Goal: Task Accomplishment & Management: Complete application form

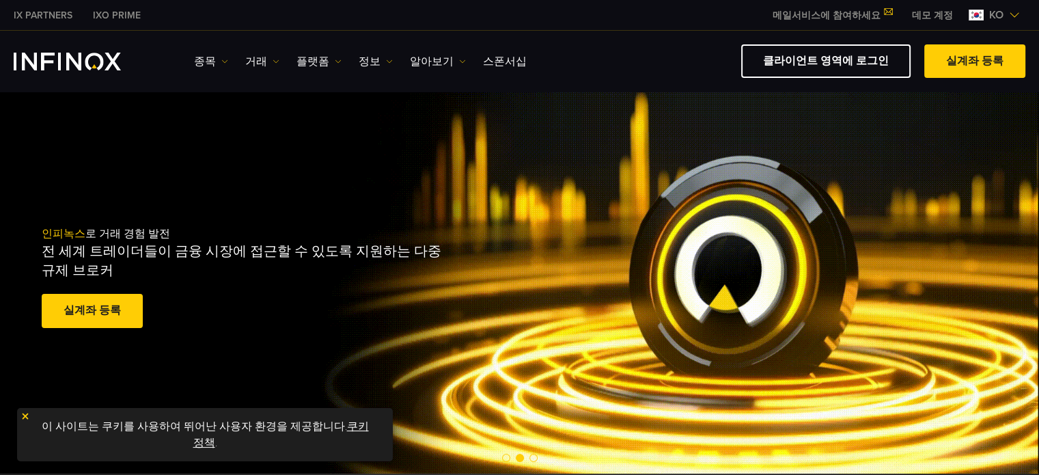
click at [27, 413] on img at bounding box center [25, 416] width 10 height 10
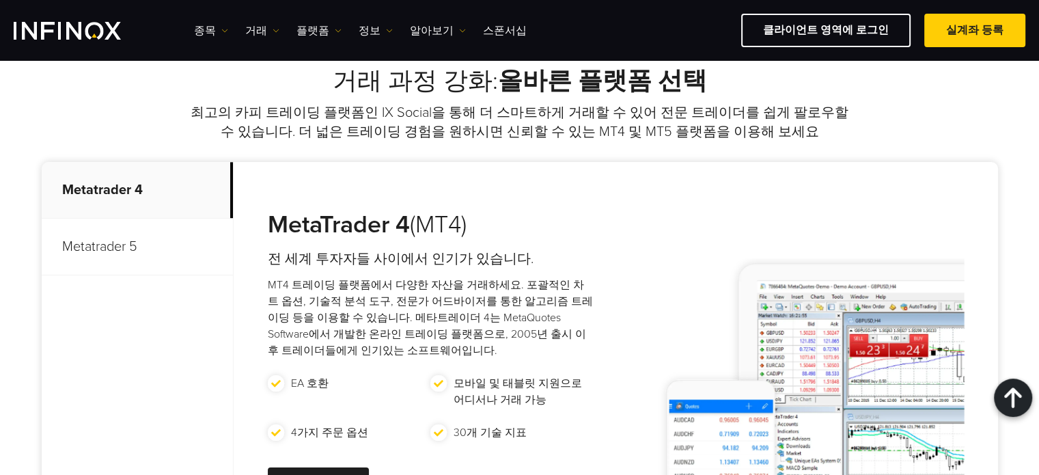
scroll to position [615, 0]
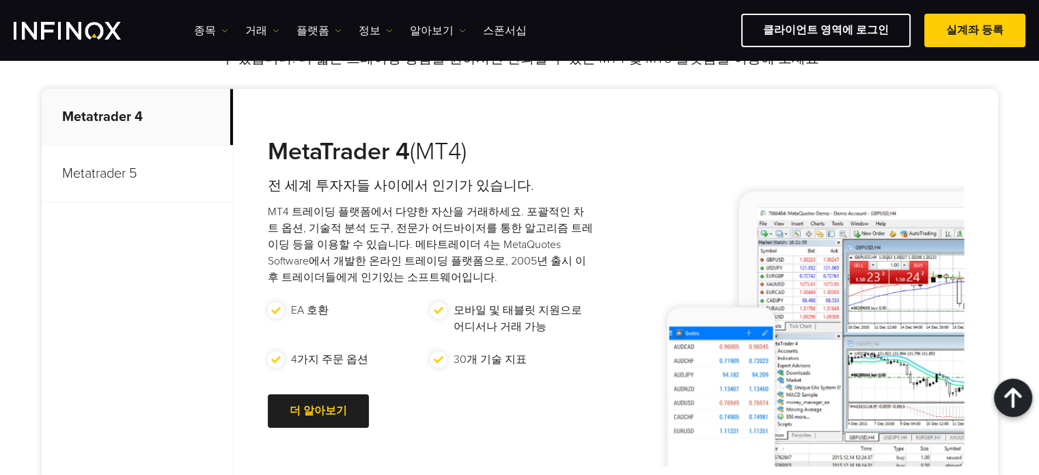
click at [92, 178] on p "Metatrader 5" at bounding box center [137, 173] width 191 height 57
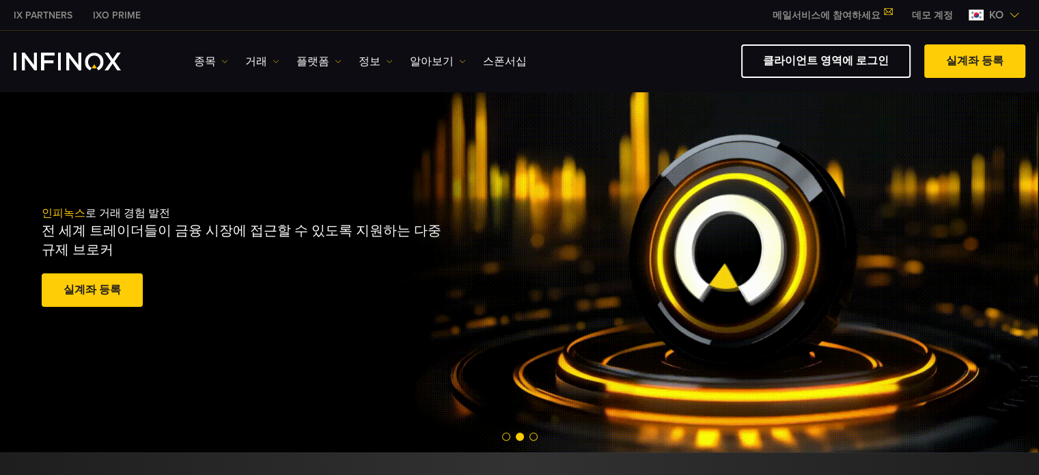
scroll to position [0, 0]
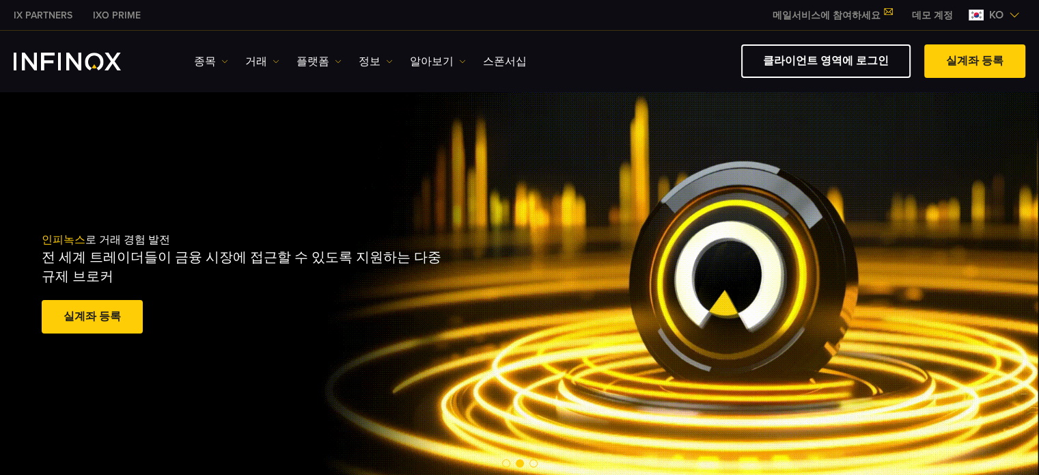
click at [1011, 14] on img at bounding box center [1014, 15] width 11 height 11
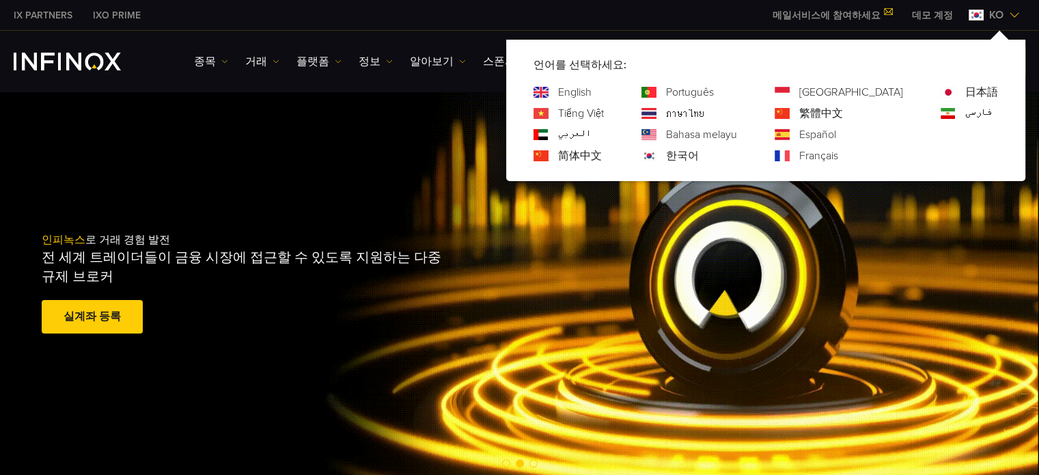
click at [1011, 14] on img at bounding box center [1014, 15] width 11 height 11
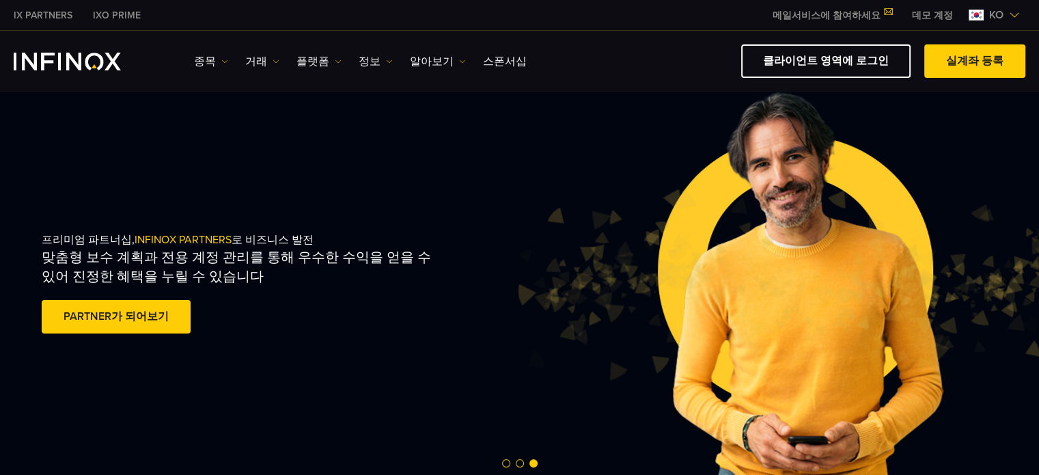
click at [52, 61] on img "INFINOX Logo" at bounding box center [67, 62] width 107 height 18
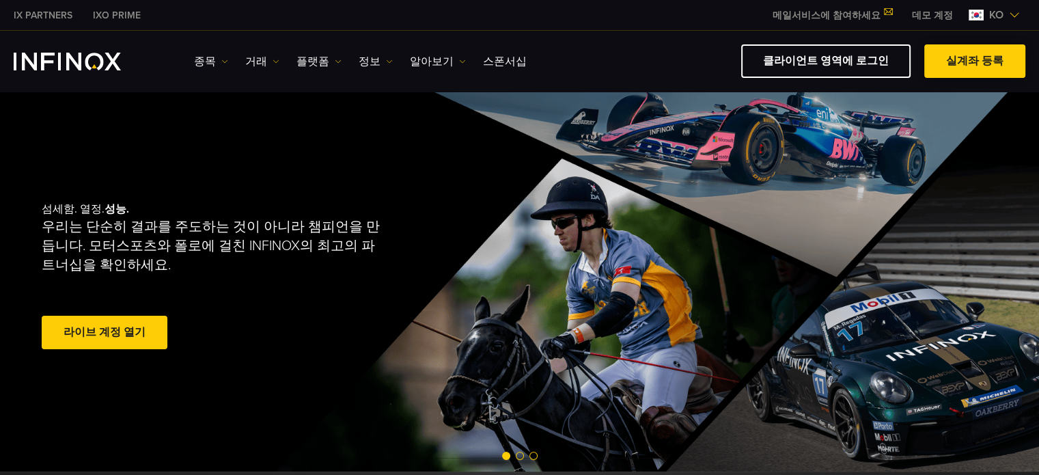
click at [975, 61] on span at bounding box center [975, 61] width 0 height 0
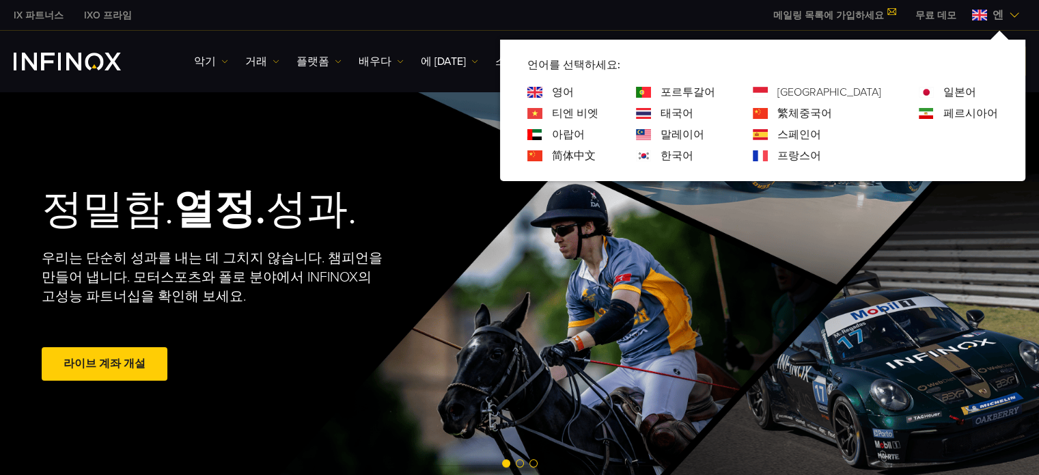
click at [693, 155] on font "한국어" at bounding box center [677, 156] width 33 height 14
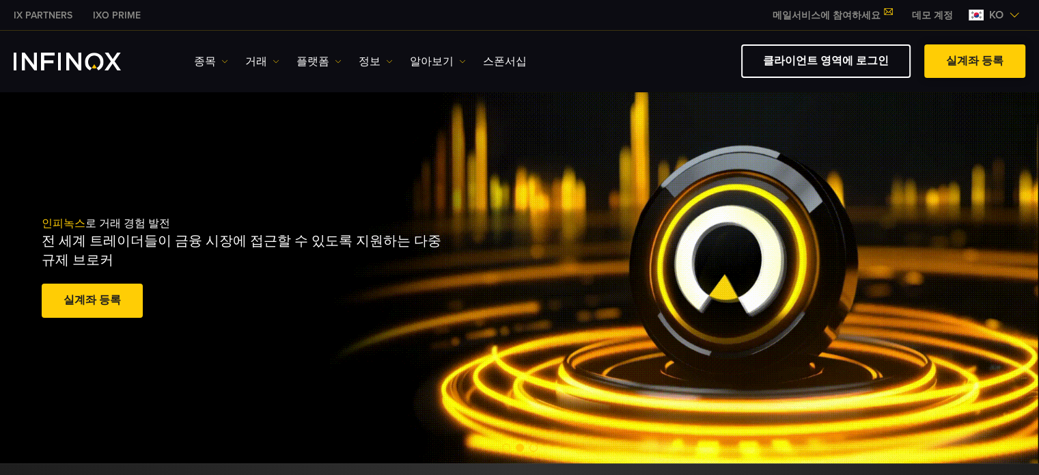
click at [990, 60] on link "실계좌 등록" at bounding box center [974, 60] width 101 height 33
